Goal: Information Seeking & Learning: Learn about a topic

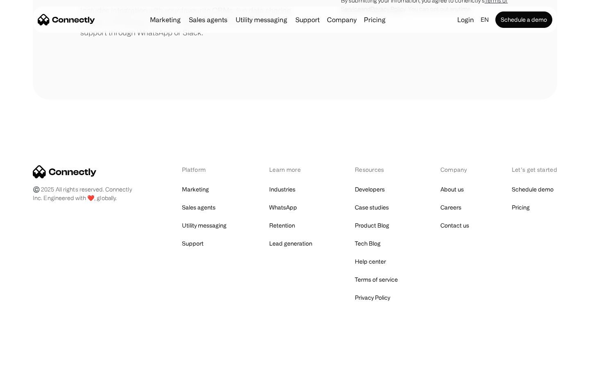
scroll to position [381, 0]
